Goal: Task Accomplishment & Management: Use online tool/utility

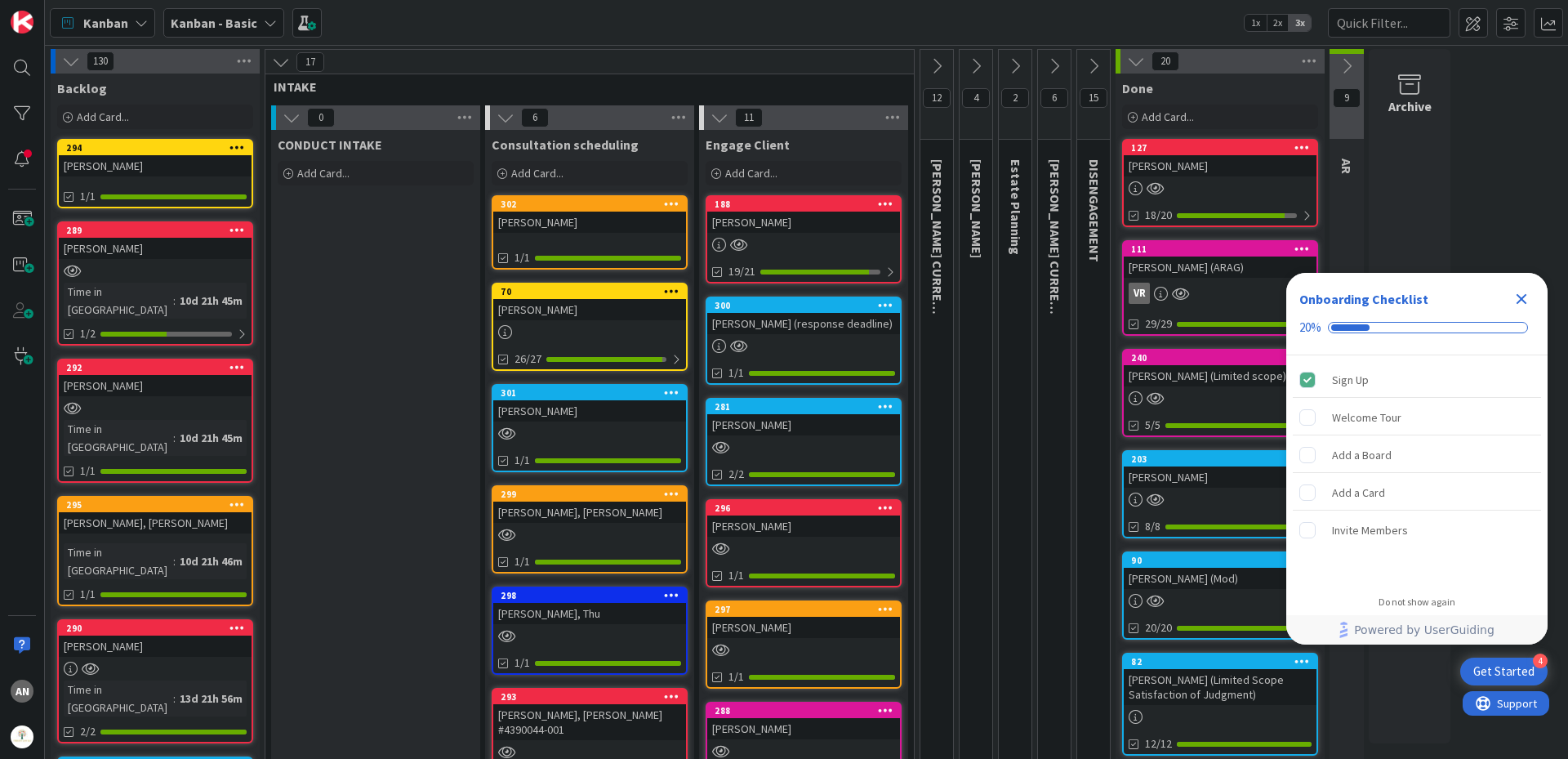
click at [146, 177] on link "294 [PERSON_NAME] OSBAR 1/1" at bounding box center [155, 174] width 196 height 70
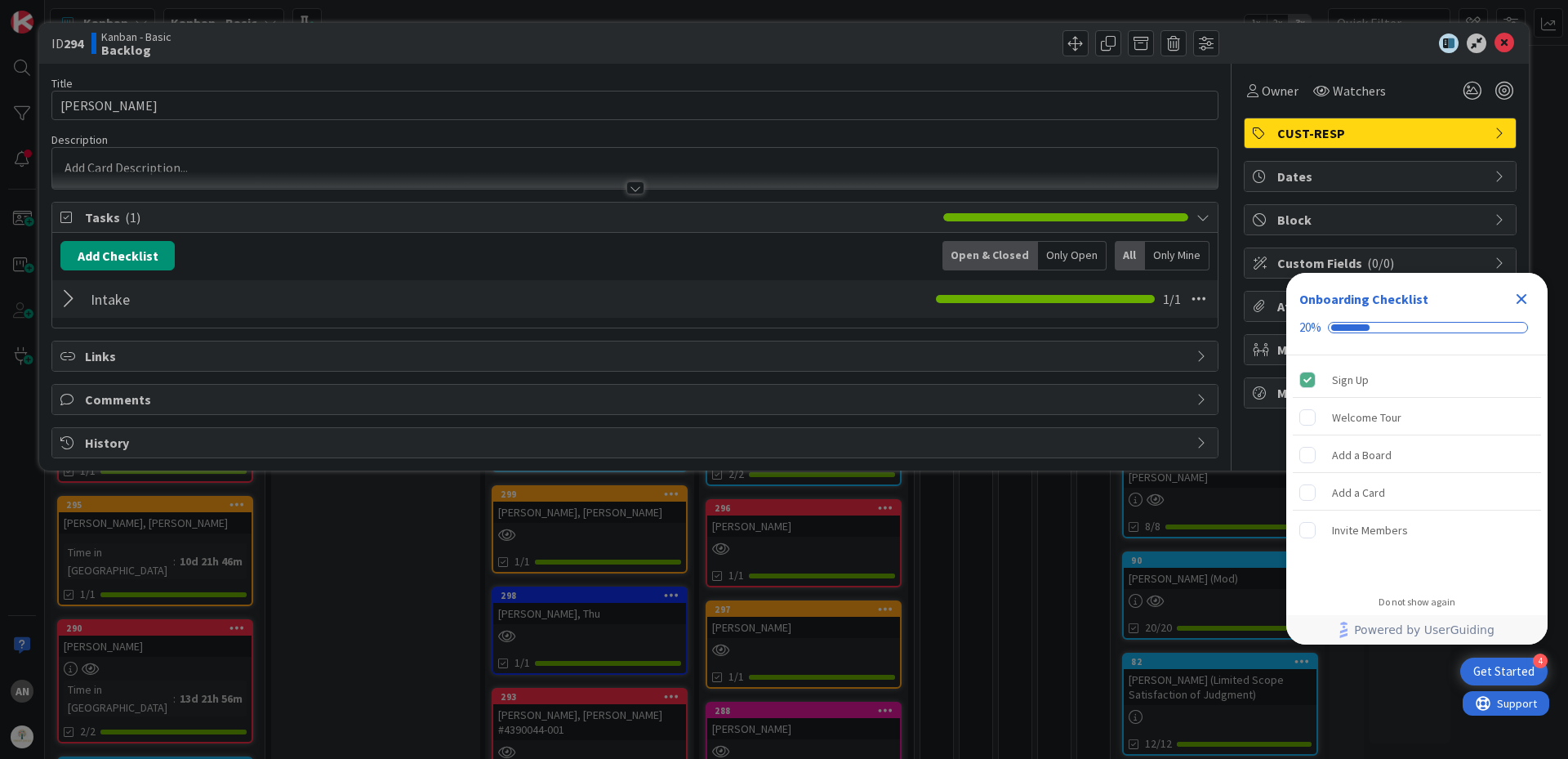
click at [146, 172] on div at bounding box center [635, 180] width 1165 height 17
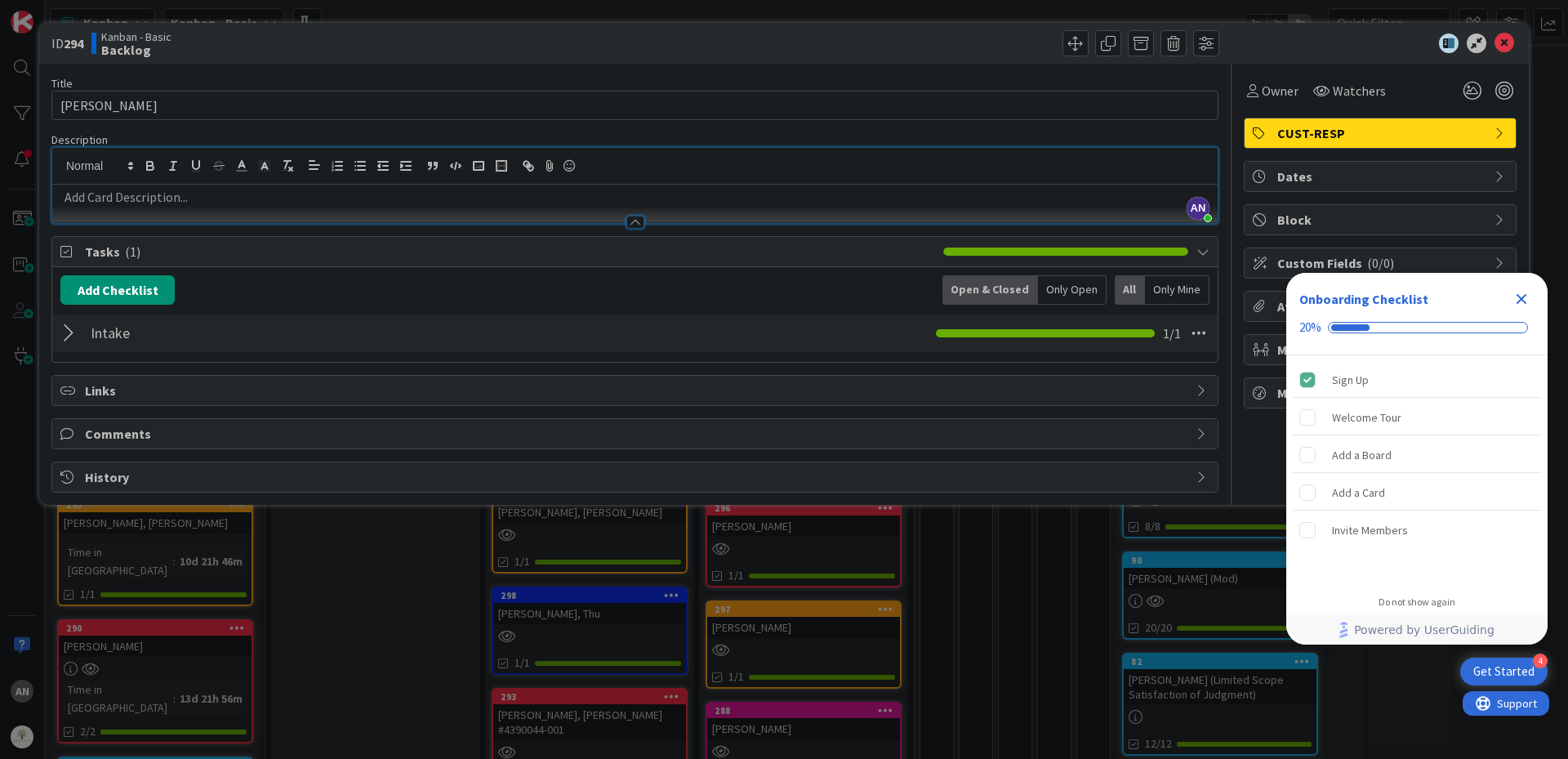
click at [182, 201] on p at bounding box center [635, 198] width 1150 height 19
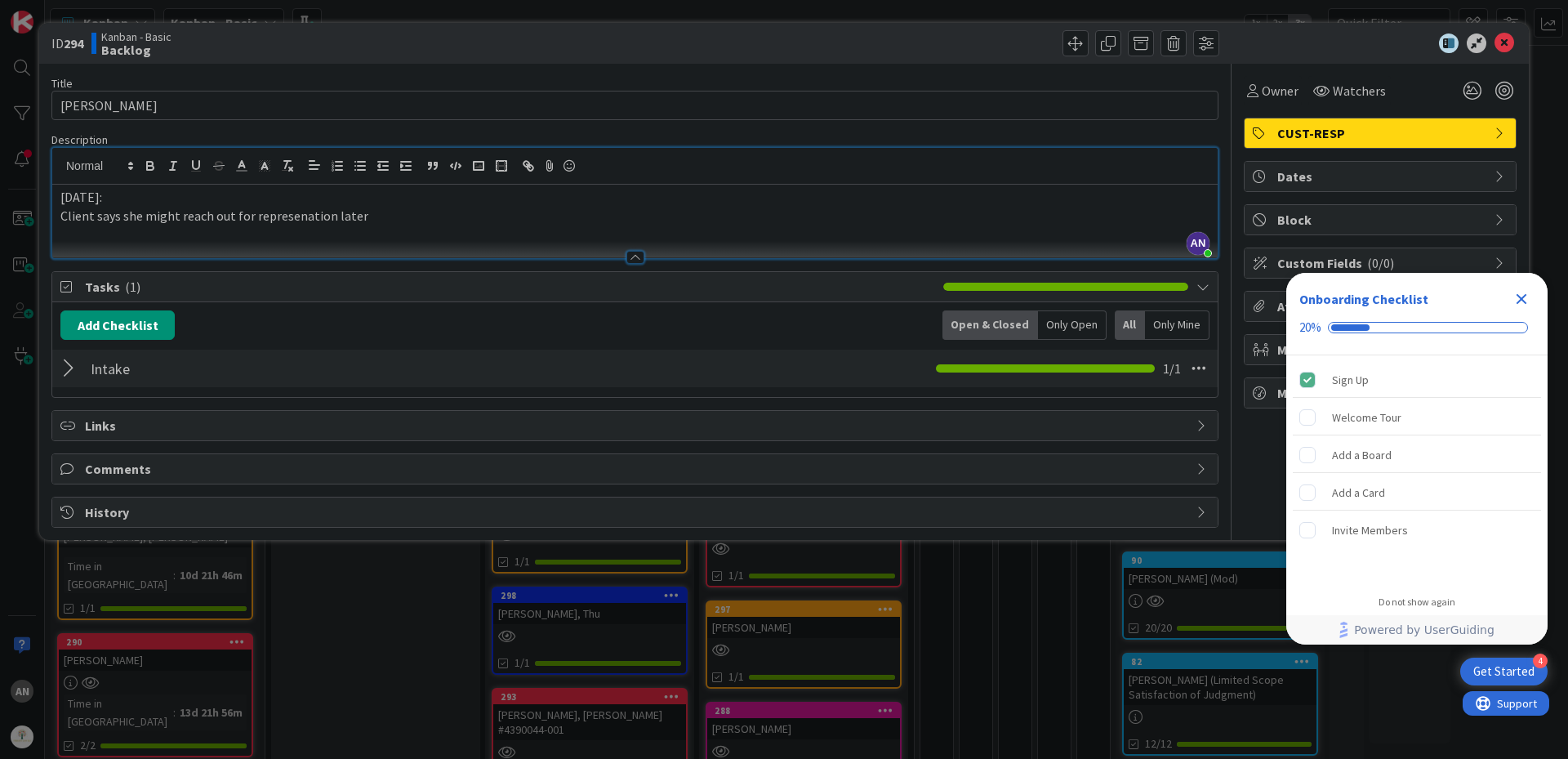
click at [296, 216] on p "Client says she might reach out for represenation later" at bounding box center [635, 216] width 1150 height 19
click at [1507, 46] on icon at bounding box center [1504, 43] width 19 height 19
